Goal: Communication & Community: Answer question/provide support

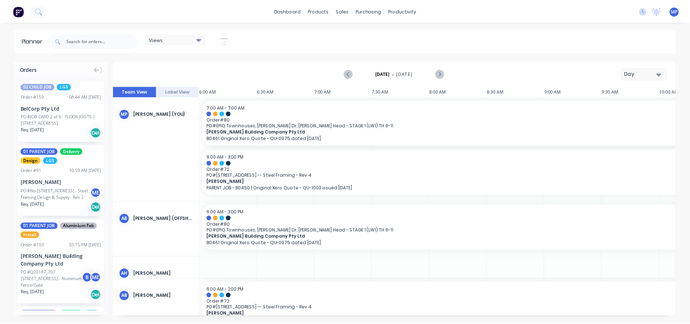
scroll to position [243, 0]
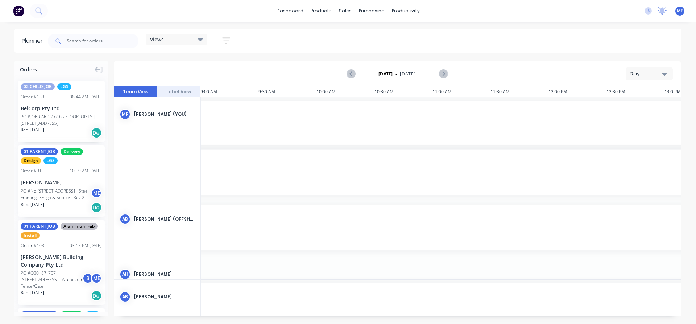
click at [660, 13] on icon at bounding box center [661, 10] width 9 height 7
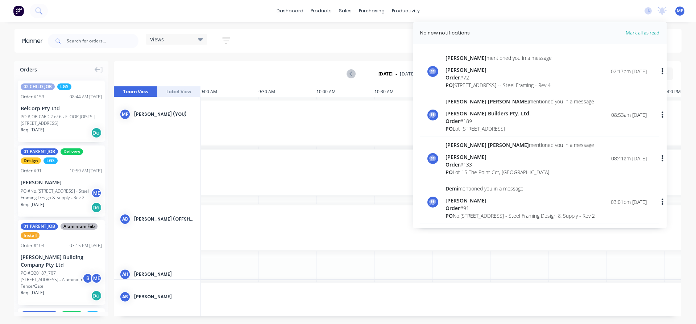
click at [482, 117] on div "[PERSON_NAME] Builders Pty. Ltd." at bounding box center [519, 113] width 149 height 8
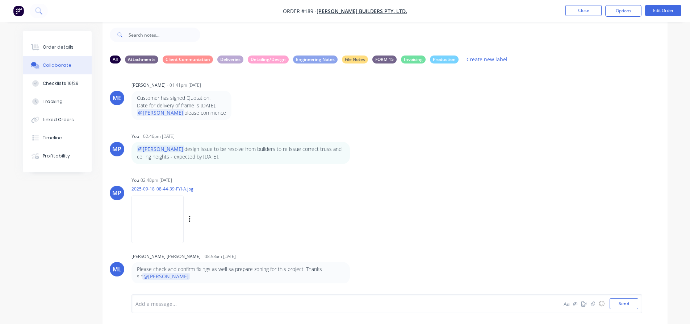
scroll to position [11, 0]
drag, startPoint x: 269, startPoint y: 267, endPoint x: 332, endPoint y: 270, distance: 63.5
type textarea "for this project. Thanks sir"
click at [332, 270] on p "Please check and confirm fixings as well sa prepare zoning for this project. Th…" at bounding box center [241, 272] width 208 height 15
click at [236, 302] on div at bounding box center [324, 304] width 377 height 8
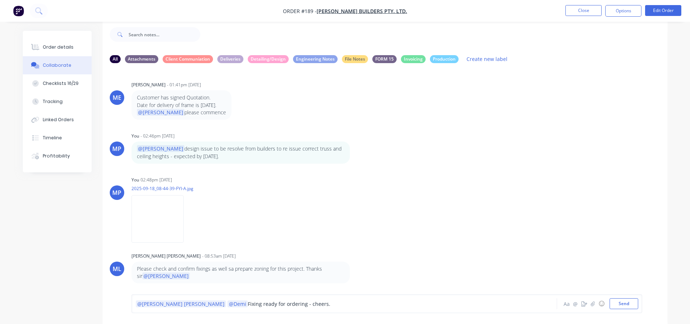
click at [253, 305] on span "Fixing ready for ordering - cheers." at bounding box center [289, 303] width 83 height 7
click at [628, 303] on button "Send" at bounding box center [624, 303] width 29 height 11
click at [565, 124] on div "ME [PERSON_NAME] - 01:41pm [DATE] Customer has signed Quotation. Date for deliv…" at bounding box center [385, 176] width 565 height 214
